Goal: Find contact information: Find contact information

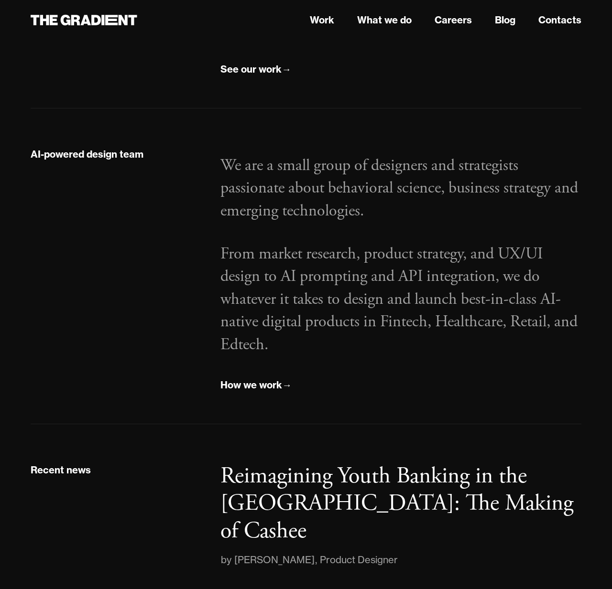
scroll to position [1339, 0]
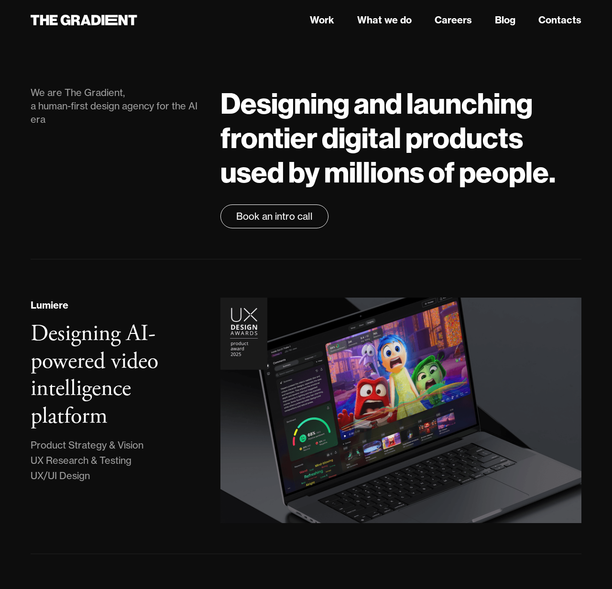
scroll to position [1339, 0]
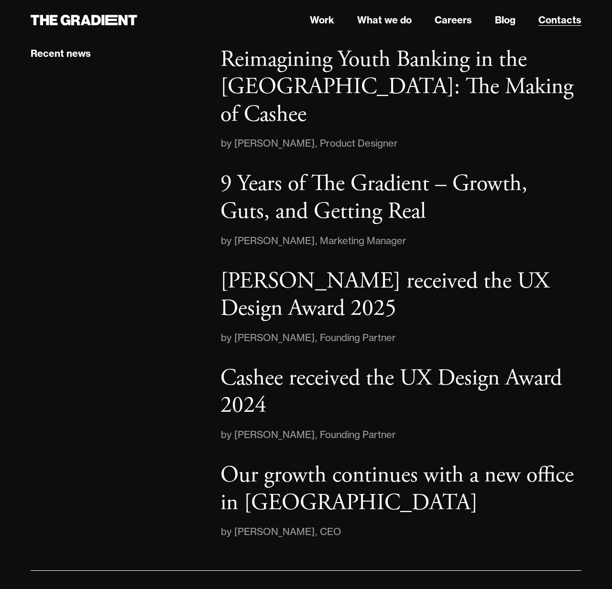
click at [559, 24] on link "Contacts" at bounding box center [559, 20] width 43 height 14
